Goal: Information Seeking & Learning: Learn about a topic

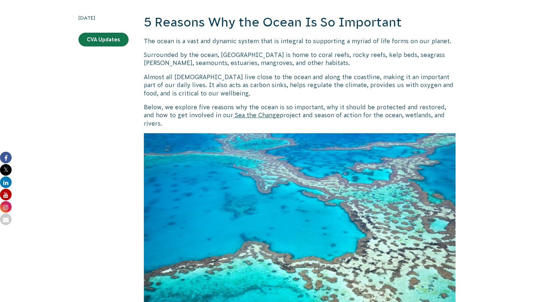
scroll to position [210, 0]
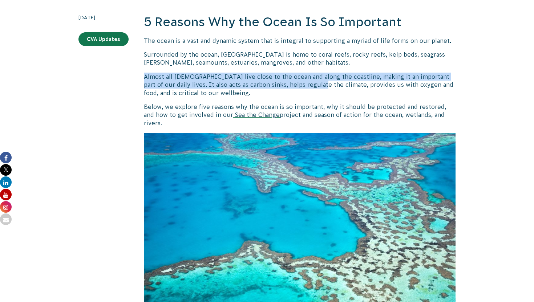
drag, startPoint x: 141, startPoint y: 77, endPoint x: 297, endPoint y: 72, distance: 155.5
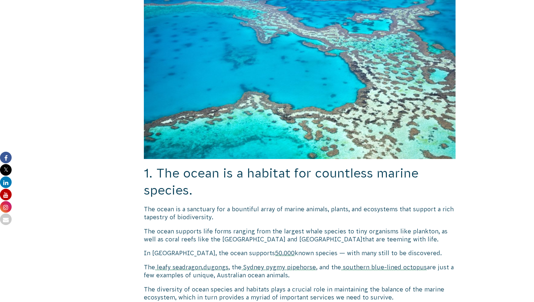
scroll to position [495, 0]
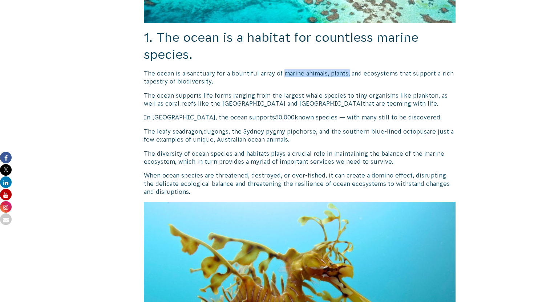
drag, startPoint x: 283, startPoint y: 65, endPoint x: 347, endPoint y: 68, distance: 64.7
click at [347, 70] on span "The ocean is a sanctuary for a bountiful array of marine animals, plants, and e…" at bounding box center [299, 77] width 310 height 15
copy span "marine animals, plants,"
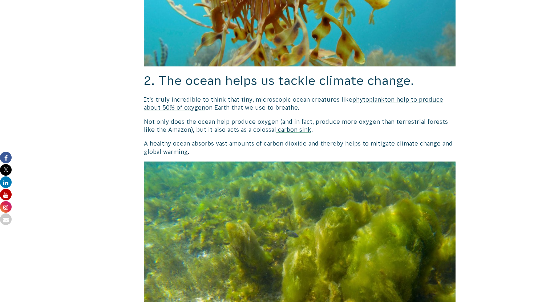
scroll to position [843, 0]
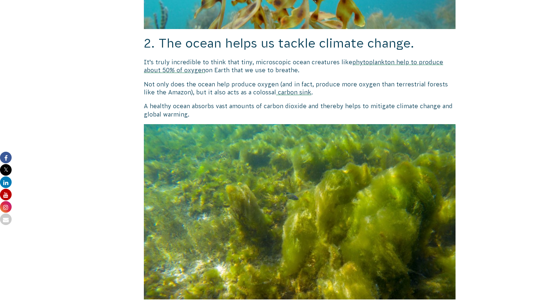
drag, startPoint x: 238, startPoint y: 54, endPoint x: 306, endPoint y: 64, distance: 69.3
click at [306, 64] on p "It’s truly incredible to think that tiny, microscopic ocean creatures like phyt…" at bounding box center [300, 66] width 312 height 16
click at [287, 89] on span "carbon sink" at bounding box center [294, 92] width 33 height 7
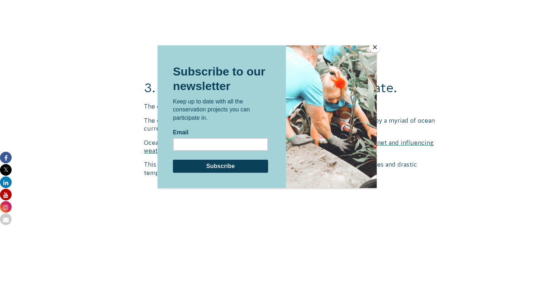
scroll to position [1062, 0]
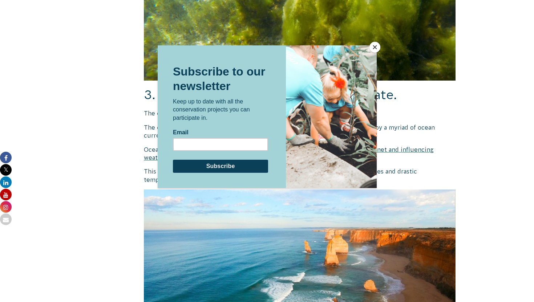
click at [377, 46] on button "Close" at bounding box center [374, 47] width 11 height 11
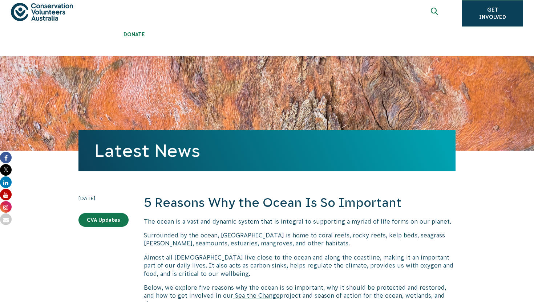
scroll to position [0, 0]
